Goal: Task Accomplishment & Management: Use online tool/utility

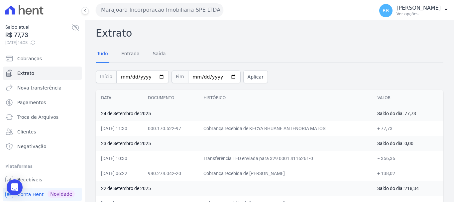
scroll to position [565, 0]
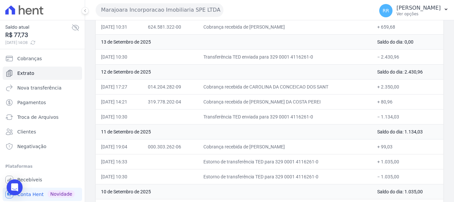
click at [151, 8] on button "Marajoara Incorporacao Imobiliaria SPE LTDA" at bounding box center [160, 9] width 128 height 13
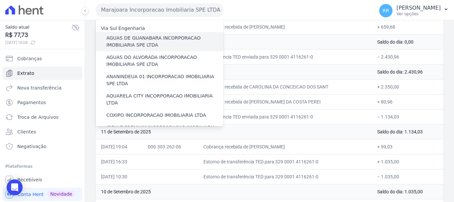
click at [144, 40] on label "AGUAS DE GUANABARA INCORPORACAO IMOBILIARIA SPE LTDA" at bounding box center [164, 42] width 117 height 14
click at [0, 0] on input "AGUAS DE GUANABARA INCORPORACAO IMOBILIARIA SPE LTDA" at bounding box center [0, 0] width 0 height 0
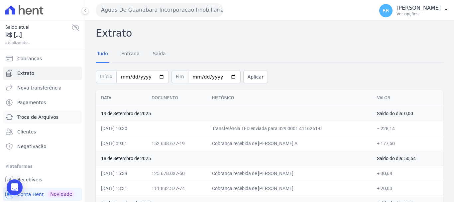
click at [46, 115] on span "Troca de Arquivos" at bounding box center [37, 117] width 41 height 7
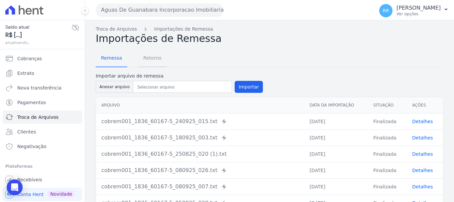
click at [148, 59] on span "Retorno" at bounding box center [152, 57] width 26 height 13
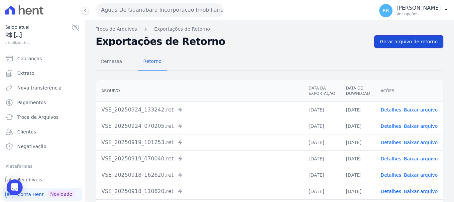
click at [405, 41] on span "Gerar arquivo de retorno" at bounding box center [409, 41] width 58 height 7
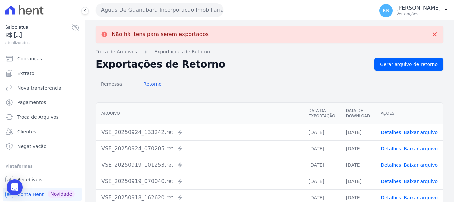
click at [183, 16] on button "Aguas De Guanabara Incorporacao Imobiliaria SPE LTDA" at bounding box center [160, 9] width 128 height 13
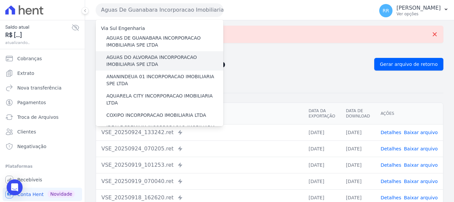
click at [158, 58] on label "AGUAS DO ALVORADA INCORPORACAO IMOBILIARIA SPE LTDA" at bounding box center [164, 61] width 117 height 14
click at [0, 0] on input "AGUAS DO ALVORADA INCORPORACAO IMOBILIARIA SPE LTDA" at bounding box center [0, 0] width 0 height 0
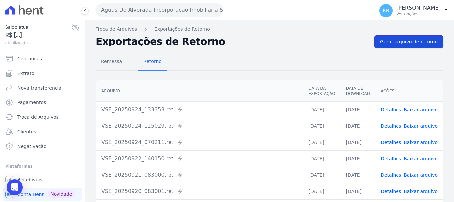
click at [403, 39] on span "Gerar arquivo de retorno" at bounding box center [409, 41] width 58 height 7
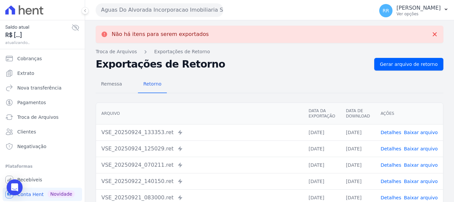
click at [181, 13] on button "Aguas Do Alvorada Incorporacao Imobiliaria SPE LTDA" at bounding box center [160, 9] width 128 height 13
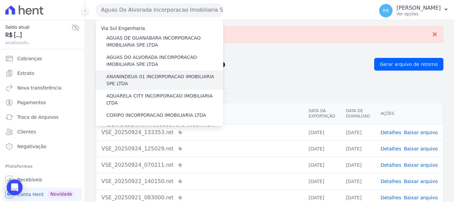
click at [144, 88] on div "ANANINDEUA 01 INCORPORACAO IMOBILIARIA SPE LTDA" at bounding box center [160, 79] width 128 height 19
click at [157, 77] on label "ANANINDEUA 01 INCORPORACAO IMOBILIARIA SPE LTDA" at bounding box center [164, 80] width 117 height 14
click at [0, 0] on input "ANANINDEUA 01 INCORPORACAO IMOBILIARIA SPE LTDA" at bounding box center [0, 0] width 0 height 0
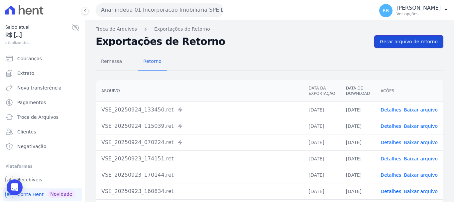
click at [406, 39] on span "Gerar arquivo de retorno" at bounding box center [409, 41] width 58 height 7
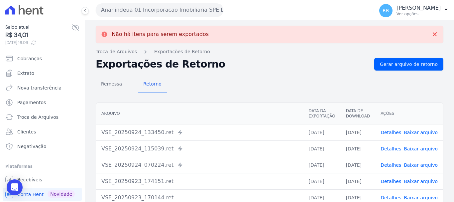
click at [158, 7] on button "Ananindeua 01 Incorporacao Imobiliaria SPE LTDA" at bounding box center [160, 9] width 128 height 13
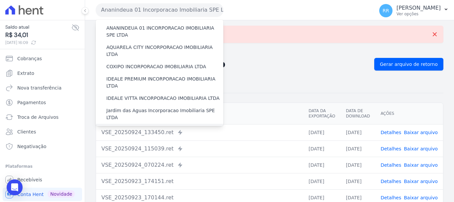
scroll to position [33, 0]
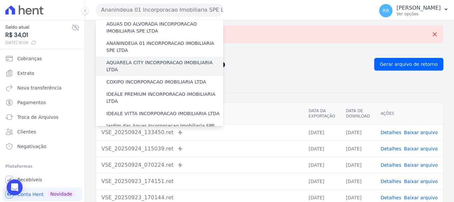
click at [154, 64] on label "AQUARELA CITY INCORPORACAO IMOBILIARIA LTDA" at bounding box center [164, 66] width 117 height 14
click at [0, 0] on input "AQUARELA CITY INCORPORACAO IMOBILIARIA LTDA" at bounding box center [0, 0] width 0 height 0
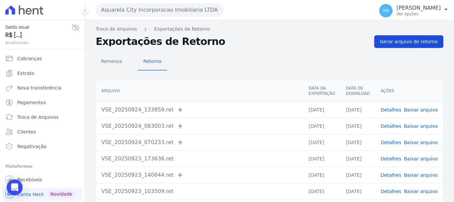
click at [412, 41] on span "Gerar arquivo de retorno" at bounding box center [409, 41] width 58 height 7
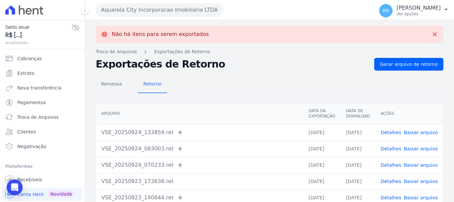
click at [199, 8] on button "Aquarela City Incorporacao Imobiliaria LTDA" at bounding box center [160, 9] width 128 height 13
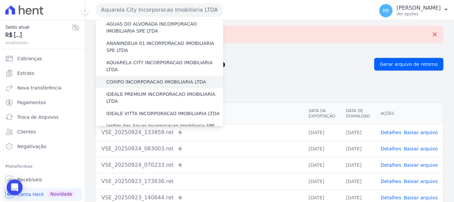
click at [149, 78] on label "COXIPO INCORPORACAO IMOBILIARIA LTDA" at bounding box center [156, 81] width 100 height 7
click at [0, 0] on input "COXIPO INCORPORACAO IMOBILIARIA LTDA" at bounding box center [0, 0] width 0 height 0
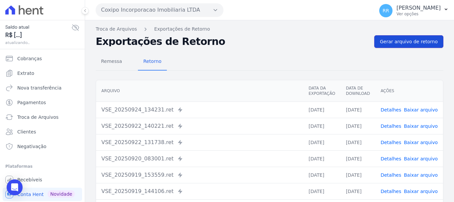
click at [394, 39] on span "Gerar arquivo de retorno" at bounding box center [409, 41] width 58 height 7
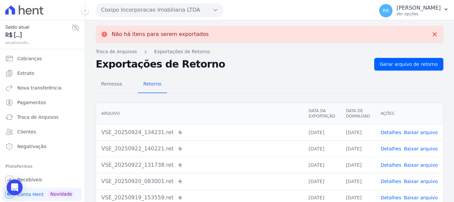
click at [132, 10] on button "Coxipo Incorporacao Imobiliaria LTDA" at bounding box center [160, 9] width 128 height 13
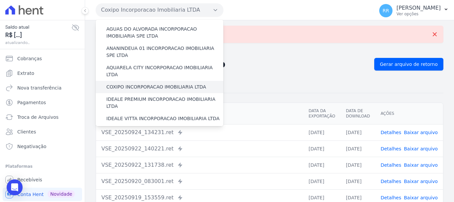
scroll to position [66, 0]
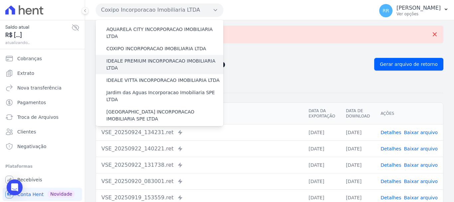
click at [129, 57] on div "IDEALE PREMIUM INCORPORACAO IMOBILIARIA LTDA" at bounding box center [160, 64] width 128 height 19
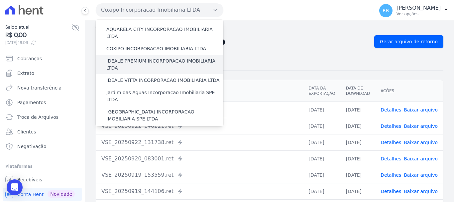
click at [154, 57] on label "IDEALE PREMIUM INCORPORACAO IMOBILIARIA LTDA" at bounding box center [164, 64] width 117 height 14
click at [0, 0] on input "IDEALE PREMIUM INCORPORACAO IMOBILIARIA LTDA" at bounding box center [0, 0] width 0 height 0
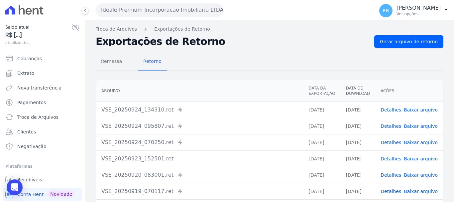
click at [405, 49] on div "Remessa Retorno [GEOGRAPHIC_DATA] Data da Exportação Data de Download Ações VSE…" at bounding box center [269, 168] width 347 height 240
click at [407, 43] on span "Gerar arquivo de retorno" at bounding box center [409, 41] width 58 height 7
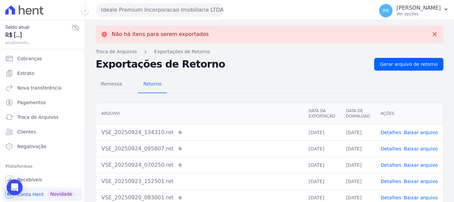
click at [177, 12] on button "Ideale Premium Incorporacao Imobiliaria LTDA" at bounding box center [160, 9] width 128 height 13
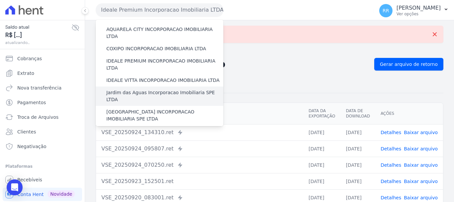
click at [148, 86] on div "Jardim das Aguas Incorporacao Imobiliaria SPE LTDA" at bounding box center [160, 95] width 128 height 19
click at [152, 89] on label "Jardim das Aguas Incorporacao Imobiliaria SPE LTDA" at bounding box center [164, 96] width 117 height 14
click at [0, 0] on input "Jardim das Aguas Incorporacao Imobiliaria SPE LTDA" at bounding box center [0, 0] width 0 height 0
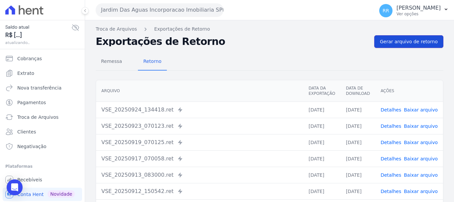
click at [394, 44] on span "Gerar arquivo de retorno" at bounding box center [409, 41] width 58 height 7
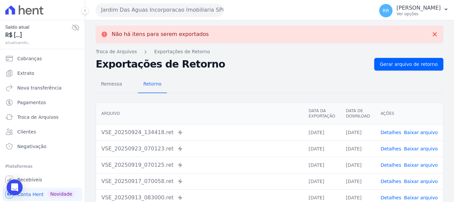
click at [195, 6] on button "Jardim Das Aguas Incorporacao Imobiliaria SPE LTDA" at bounding box center [160, 9] width 128 height 13
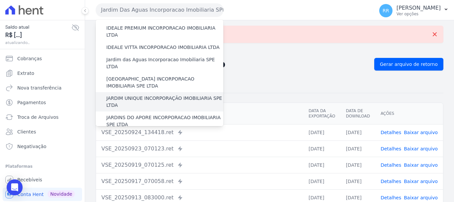
scroll to position [100, 0]
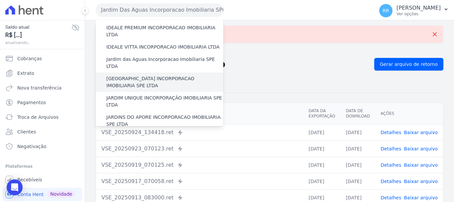
click at [145, 75] on label "[GEOGRAPHIC_DATA] INCORPORACAO IMOBILIARIA SPE LTDA" at bounding box center [164, 82] width 117 height 14
click at [0, 0] on input "[GEOGRAPHIC_DATA] INCORPORACAO IMOBILIARIA SPE LTDA" at bounding box center [0, 0] width 0 height 0
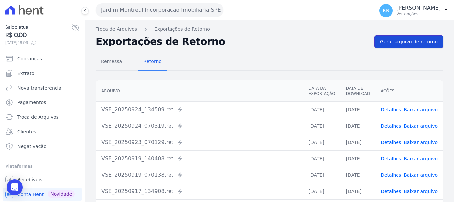
click at [411, 44] on span "Gerar arquivo de retorno" at bounding box center [409, 41] width 58 height 7
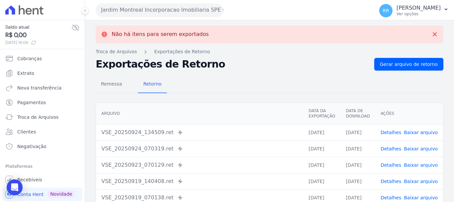
click at [190, 8] on button "Jardim Montreal Incorporacao Imobiliaria SPE LTDA" at bounding box center [160, 9] width 128 height 13
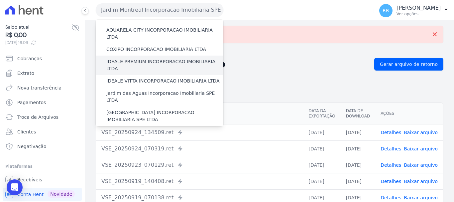
scroll to position [66, 0]
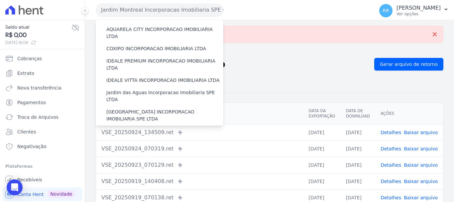
click at [148, 128] on label "JARDIM UNIQUE INCORPORAÇÃO IMOBILIARIA SPE LTDA" at bounding box center [164, 135] width 117 height 14
click at [0, 0] on input "JARDIM UNIQUE INCORPORAÇÃO IMOBILIARIA SPE LTDA" at bounding box center [0, 0] width 0 height 0
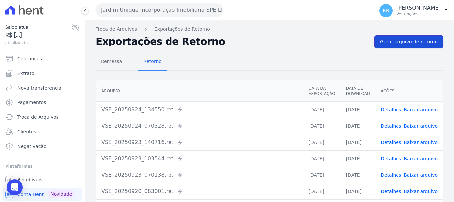
click at [407, 47] on link "Gerar arquivo de retorno" at bounding box center [408, 41] width 69 height 13
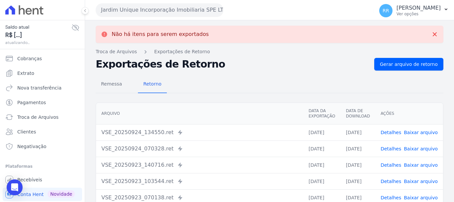
click at [185, 6] on button "Jardim Unique Incorporação Imobiliaria SPE LTDA" at bounding box center [160, 9] width 128 height 13
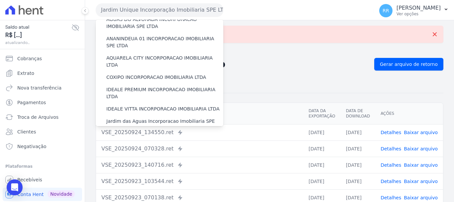
scroll to position [133, 0]
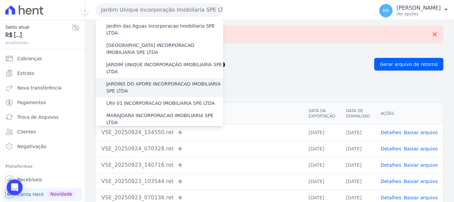
click at [146, 80] on label "JARDINS DO APORE INCORPORACAO IMOBILIARIA SPE LTDA" at bounding box center [164, 87] width 117 height 14
click at [0, 0] on input "JARDINS DO APORE INCORPORACAO IMOBILIARIA SPE LTDA" at bounding box center [0, 0] width 0 height 0
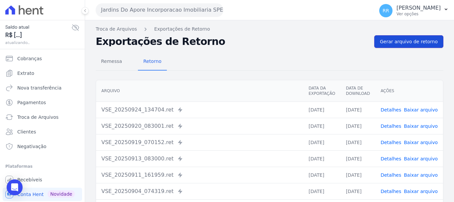
click at [378, 38] on link "Gerar arquivo de retorno" at bounding box center [408, 41] width 69 height 13
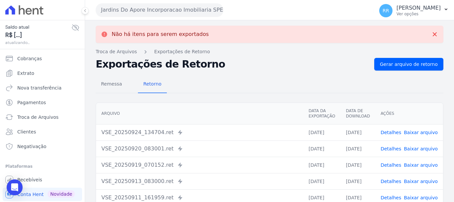
click at [183, 14] on button "Jardins Do Apore Incorporacao Imobiliaria SPE LTDA" at bounding box center [160, 9] width 128 height 13
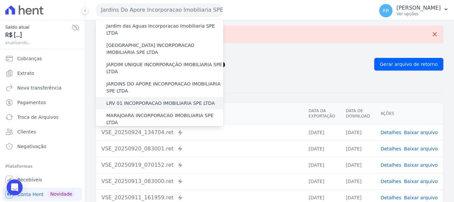
click at [130, 100] on label "LRV 01 INCORPORACAO IMOBILIARIA SPE LTDA" at bounding box center [160, 103] width 108 height 7
click at [0, 0] on input "LRV 01 INCORPORACAO IMOBILIARIA SPE LTDA" at bounding box center [0, 0] width 0 height 0
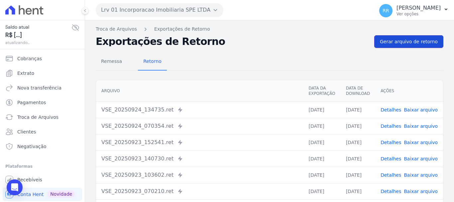
drag, startPoint x: 404, startPoint y: 40, endPoint x: 48, endPoint y: 6, distance: 358.1
click at [404, 40] on span "Gerar arquivo de retorno" at bounding box center [409, 41] width 58 height 7
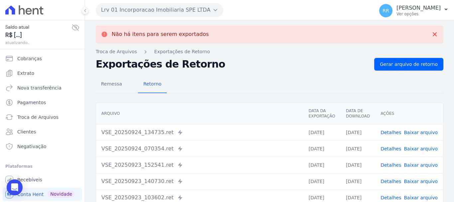
click at [141, 7] on button "Lrv 01 Incorporacao Imobiliaria SPE LTDA" at bounding box center [160, 9] width 128 height 13
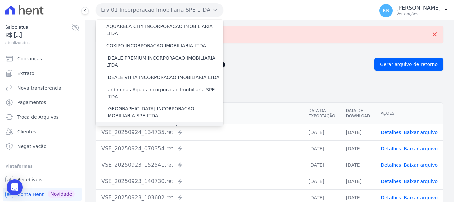
scroll to position [166, 0]
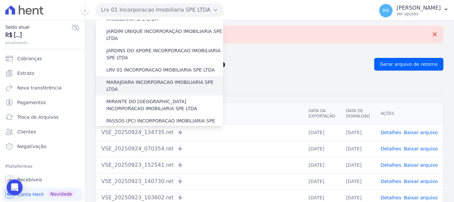
click at [137, 79] on label "MARAJOARA INCORPORACAO IMOBILIARIA SPE LTDA" at bounding box center [164, 86] width 117 height 14
click at [0, 0] on input "MARAJOARA INCORPORACAO IMOBILIARIA SPE LTDA" at bounding box center [0, 0] width 0 height 0
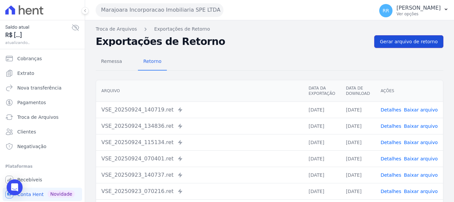
click at [418, 43] on span "Gerar arquivo de retorno" at bounding box center [409, 41] width 58 height 7
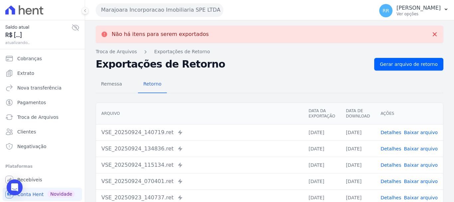
click at [155, 7] on button "Marajoara Incorporacao Imobiliaria SPE LTDA" at bounding box center [160, 9] width 128 height 13
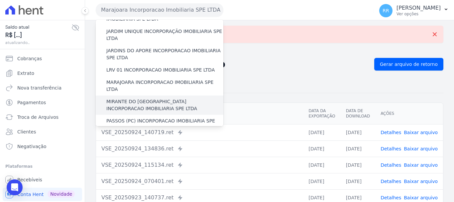
click at [149, 98] on label "MIRANTE DO [GEOGRAPHIC_DATA] INCORPORACAO IMOBILIARIA SPE LTDA" at bounding box center [164, 105] width 117 height 14
click at [0, 0] on input "MIRANTE DO [GEOGRAPHIC_DATA] INCORPORACAO IMOBILIARIA SPE LTDA" at bounding box center [0, 0] width 0 height 0
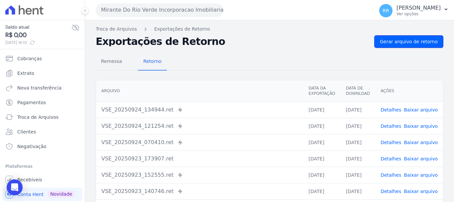
drag, startPoint x: 415, startPoint y: 40, endPoint x: 283, endPoint y: 41, distance: 131.9
click at [414, 40] on span "Gerar arquivo de retorno" at bounding box center [409, 41] width 58 height 7
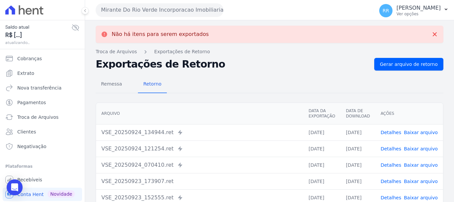
click at [158, 9] on button "Mirante Do Rio Verde Incorporacao Imobiliaria SPE LTDA" at bounding box center [160, 9] width 128 height 13
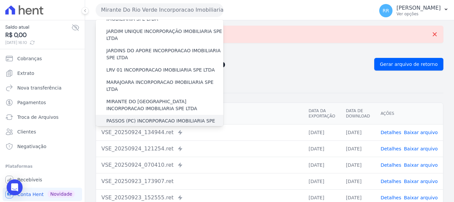
click at [128, 115] on div "PASSOS (PC) INCORPORACAO IMOBILIARIA SPE LTDA" at bounding box center [160, 124] width 128 height 19
click at [132, 117] on label "PASSOS (PC) INCORPORACAO IMOBILIARIA SPE LTDA" at bounding box center [164, 124] width 117 height 14
click at [0, 0] on input "PASSOS (PC) INCORPORACAO IMOBILIARIA SPE LTDA" at bounding box center [0, 0] width 0 height 0
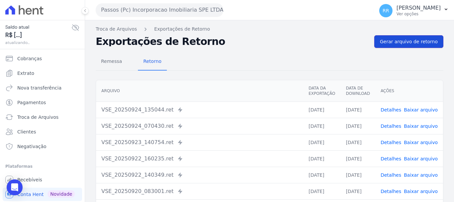
click at [395, 38] on link "Gerar arquivo de retorno" at bounding box center [408, 41] width 69 height 13
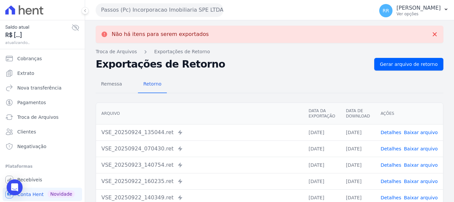
drag, startPoint x: 177, startPoint y: 11, endPoint x: 144, endPoint y: 79, distance: 75.9
click at [177, 11] on button "Passos (Pc) Incorporacao Imobiliaria SPE LTDA" at bounding box center [160, 9] width 128 height 13
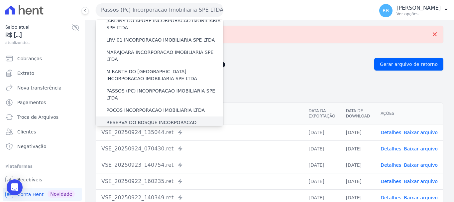
scroll to position [199, 0]
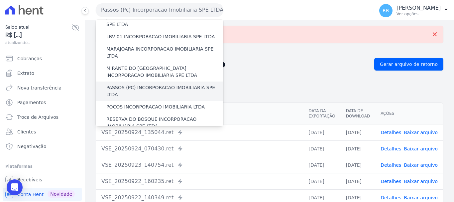
click at [132, 84] on label "PASSOS (PC) INCORPORACAO IMOBILIARIA SPE LTDA" at bounding box center [164, 91] width 117 height 14
click at [0, 0] on input "PASSOS (PC) INCORPORACAO IMOBILIARIA SPE LTDA" at bounding box center [0, 0] width 0 height 0
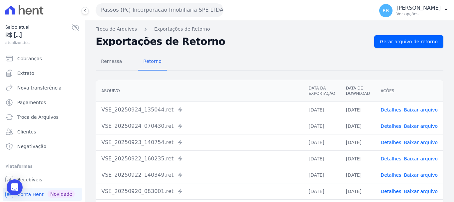
click at [192, 15] on button "Passos (Pc) Incorporacao Imobiliaria SPE LTDA" at bounding box center [160, 9] width 128 height 13
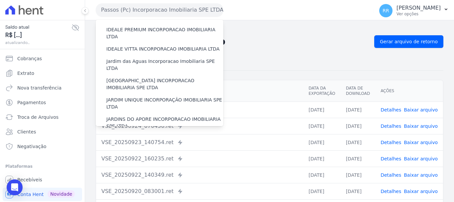
scroll to position [166, 0]
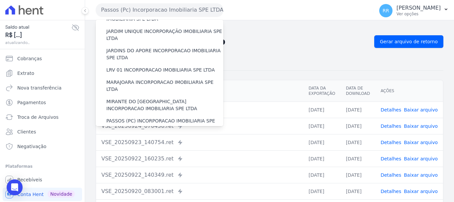
click at [140, 137] on label "POCOS INCORPORACAO IMOBILIARIA LTDA" at bounding box center [155, 140] width 98 height 7
click at [0, 0] on input "POCOS INCORPORACAO IMOBILIARIA LTDA" at bounding box center [0, 0] width 0 height 0
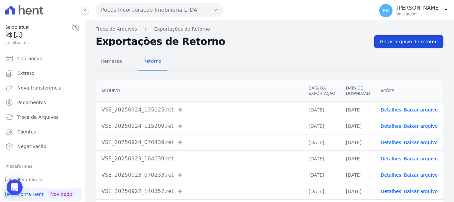
click at [387, 43] on span "Gerar arquivo de retorno" at bounding box center [409, 41] width 58 height 7
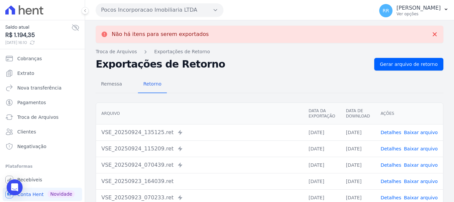
click at [171, 7] on button "Pocos Incorporacao Imobiliaria LTDA" at bounding box center [160, 9] width 128 height 13
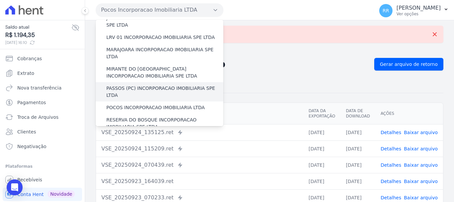
scroll to position [266, 0]
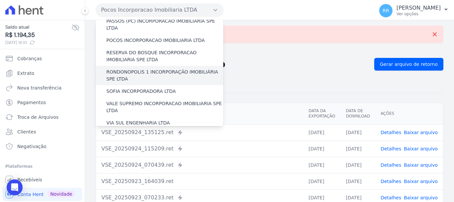
click at [148, 68] on label "RONDONOPOLIS 1 INCORPORAÇÃO IMOBILIÁRIA SPE LTDA" at bounding box center [164, 75] width 117 height 14
click at [0, 0] on input "RONDONOPOLIS 1 INCORPORAÇÃO IMOBILIÁRIA SPE LTDA" at bounding box center [0, 0] width 0 height 0
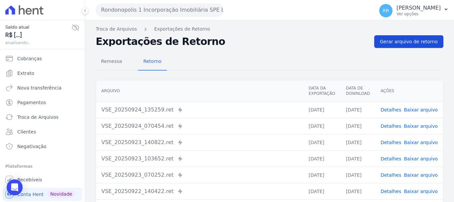
click at [430, 41] on span "Gerar arquivo de retorno" at bounding box center [409, 41] width 58 height 7
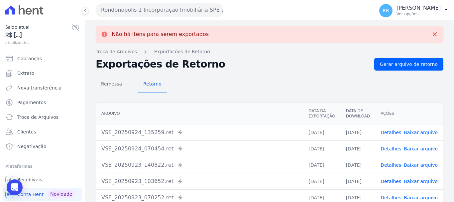
click at [138, 12] on button "Rondonopolis 1 Incorporação Imobiliária SPE LTDA" at bounding box center [160, 9] width 128 height 13
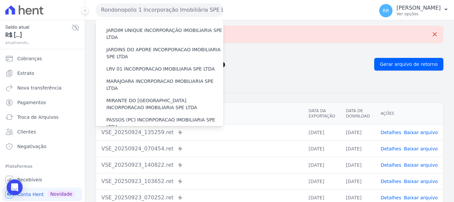
scroll to position [199, 0]
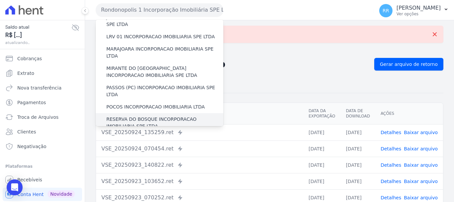
click at [140, 116] on label "RESERVA DO BOSQUE INCORPORACAO IMOBILIARIA SPE LTDA" at bounding box center [164, 123] width 117 height 14
click at [0, 0] on input "RESERVA DO BOSQUE INCORPORACAO IMOBILIARIA SPE LTDA" at bounding box center [0, 0] width 0 height 0
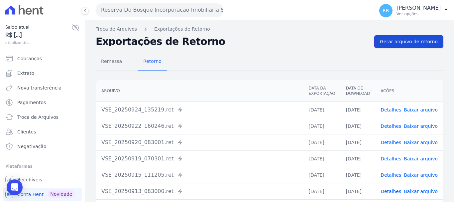
drag, startPoint x: 388, startPoint y: 39, endPoint x: 160, endPoint y: 0, distance: 230.5
click at [388, 40] on span "Gerar arquivo de retorno" at bounding box center [409, 41] width 58 height 7
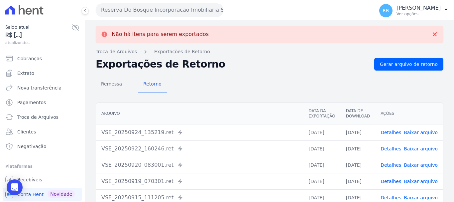
click at [158, 11] on button "Reserva Do Bosque Incorporacao Imobiliaria SPE LTDA" at bounding box center [160, 9] width 128 height 13
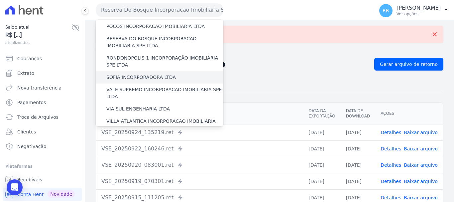
scroll to position [290, 0]
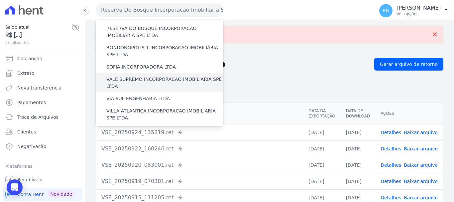
click at [136, 76] on label "VALE SUPREMO INCORPORACAO IMOBILIARIA SPE LTDA" at bounding box center [164, 83] width 117 height 14
click at [0, 0] on input "VALE SUPREMO INCORPORACAO IMOBILIARIA SPE LTDA" at bounding box center [0, 0] width 0 height 0
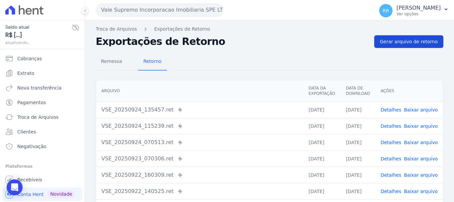
click at [383, 46] on link "Gerar arquivo de retorno" at bounding box center [408, 41] width 69 height 13
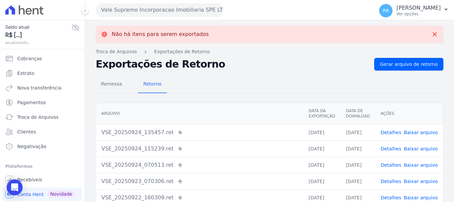
click at [139, 13] on button "Vale Supremo Incorporacao Imobiliaria SPE LTDA" at bounding box center [160, 9] width 128 height 13
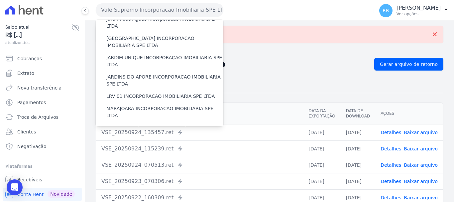
scroll to position [199, 0]
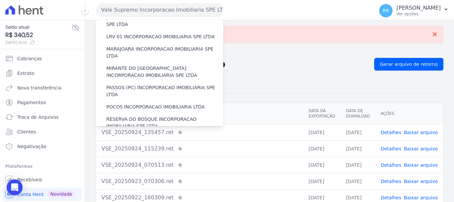
click at [137, 135] on label "RONDONOPOLIS 1 INCORPORAÇÃO IMOBILIÁRIA SPE LTDA" at bounding box center [164, 142] width 117 height 14
click at [0, 0] on input "RONDONOPOLIS 1 INCORPORAÇÃO IMOBILIÁRIA SPE LTDA" at bounding box center [0, 0] width 0 height 0
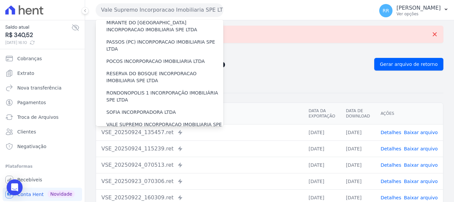
scroll to position [290, 0]
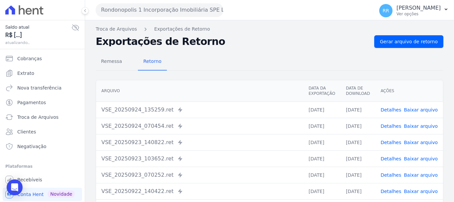
click at [154, 10] on button "Rondonopolis 1 Incorporação Imobiliária SPE LTDA" at bounding box center [160, 9] width 128 height 13
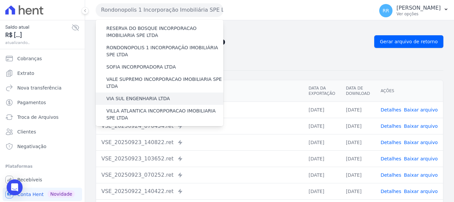
click at [131, 92] on div "VIA SUL ENGENHARIA LTDA" at bounding box center [160, 98] width 128 height 12
click at [140, 95] on label "VIA SUL ENGENHARIA LTDA" at bounding box center [137, 98] width 63 height 7
click at [0, 0] on input "VIA SUL ENGENHARIA LTDA" at bounding box center [0, 0] width 0 height 0
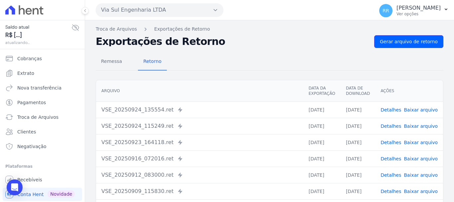
drag, startPoint x: 427, startPoint y: 43, endPoint x: 272, endPoint y: 27, distance: 155.6
click at [427, 43] on span "Gerar arquivo de retorno" at bounding box center [409, 41] width 58 height 7
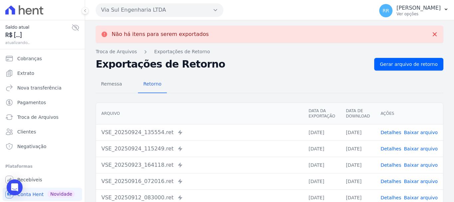
click at [164, 10] on button "Via Sul Engenharia LTDA" at bounding box center [160, 9] width 128 height 13
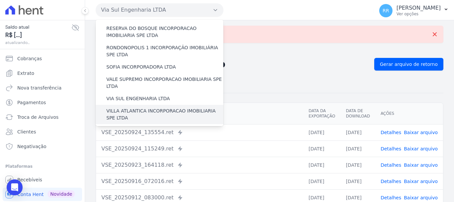
click at [137, 107] on label "VILLA ATLANTICA INCORPORACAO IMOBILIARIA SPE LTDA" at bounding box center [164, 114] width 117 height 14
click at [0, 0] on input "VILLA ATLANTICA INCORPORACAO IMOBILIARIA SPE LTDA" at bounding box center [0, 0] width 0 height 0
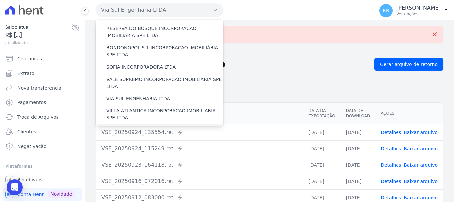
click at [136, 127] on label "[GEOGRAPHIC_DATA] INCORPORACAO IMOBILIARIA SPE LTDA" at bounding box center [164, 134] width 117 height 14
click at [0, 0] on input "[GEOGRAPHIC_DATA] INCORPORACAO IMOBILIARIA SPE LTDA" at bounding box center [0, 0] width 0 height 0
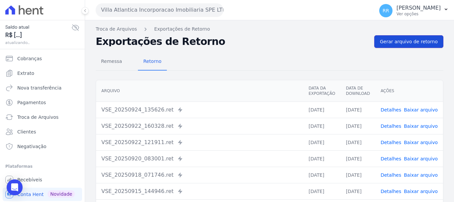
click at [397, 35] on link "Gerar arquivo de retorno" at bounding box center [408, 41] width 69 height 13
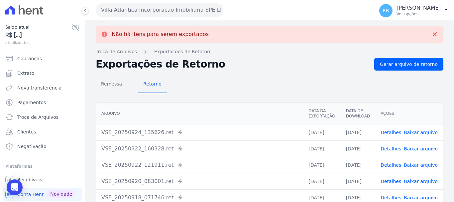
click at [182, 8] on button "Villa Atlantica Incorporacao Imobiliaria SPE LTDA" at bounding box center [160, 9] width 128 height 13
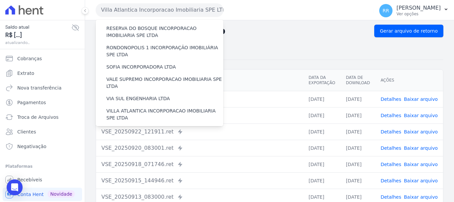
click at [145, 146] on label "VILLA TROPICAL INCORPORAÇÃO IMOBILIÁRIA SPE LTDA" at bounding box center [164, 153] width 117 height 14
click at [0, 0] on input "VILLA TROPICAL INCORPORAÇÃO IMOBILIÁRIA SPE LTDA" at bounding box center [0, 0] width 0 height 0
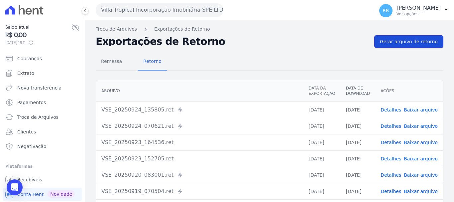
click at [399, 41] on span "Gerar arquivo de retorno" at bounding box center [409, 41] width 58 height 7
